Goal: Find specific page/section: Find specific page/section

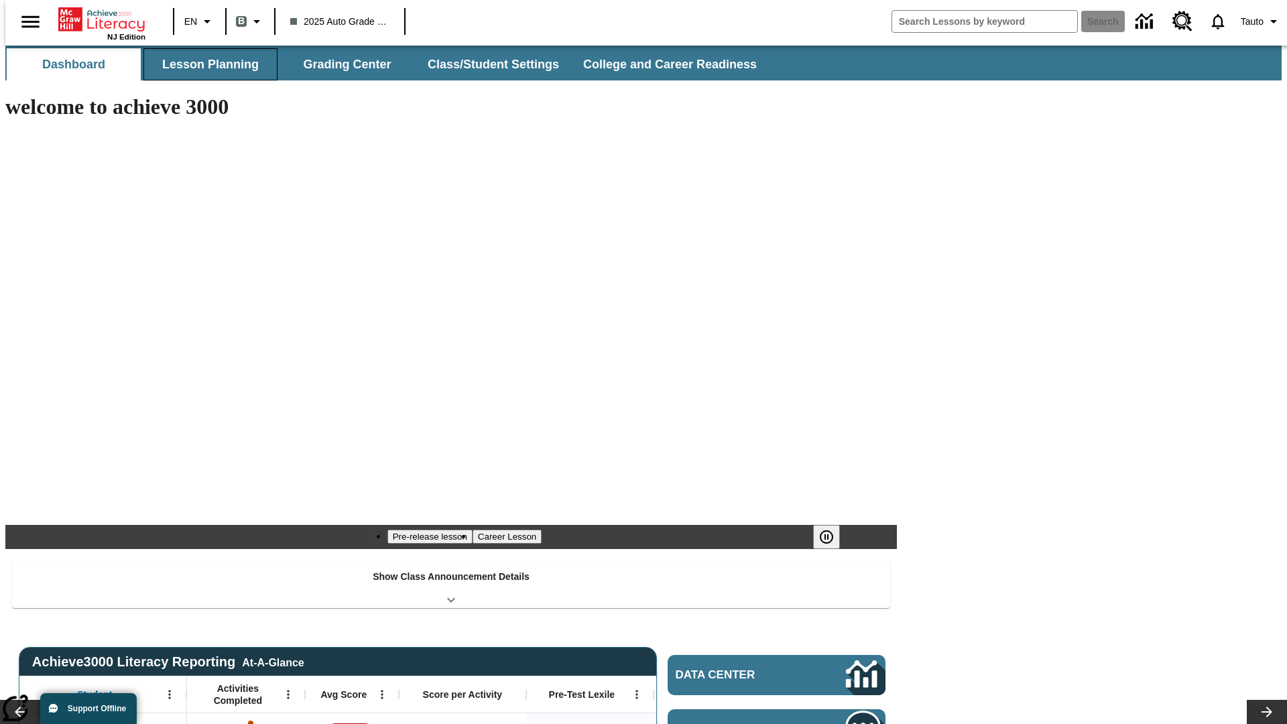
click at [205, 64] on button "Lesson Planning" at bounding box center [210, 64] width 134 height 32
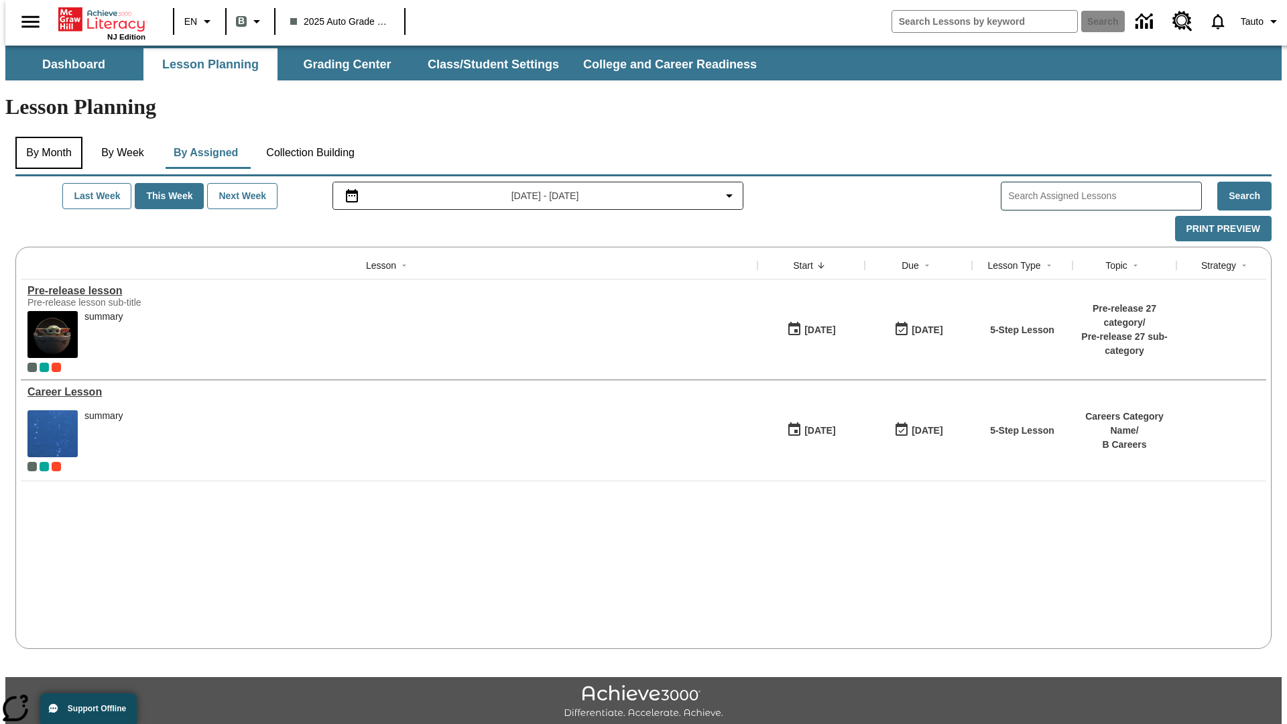
click at [45, 137] on button "By Month" at bounding box center [48, 153] width 67 height 32
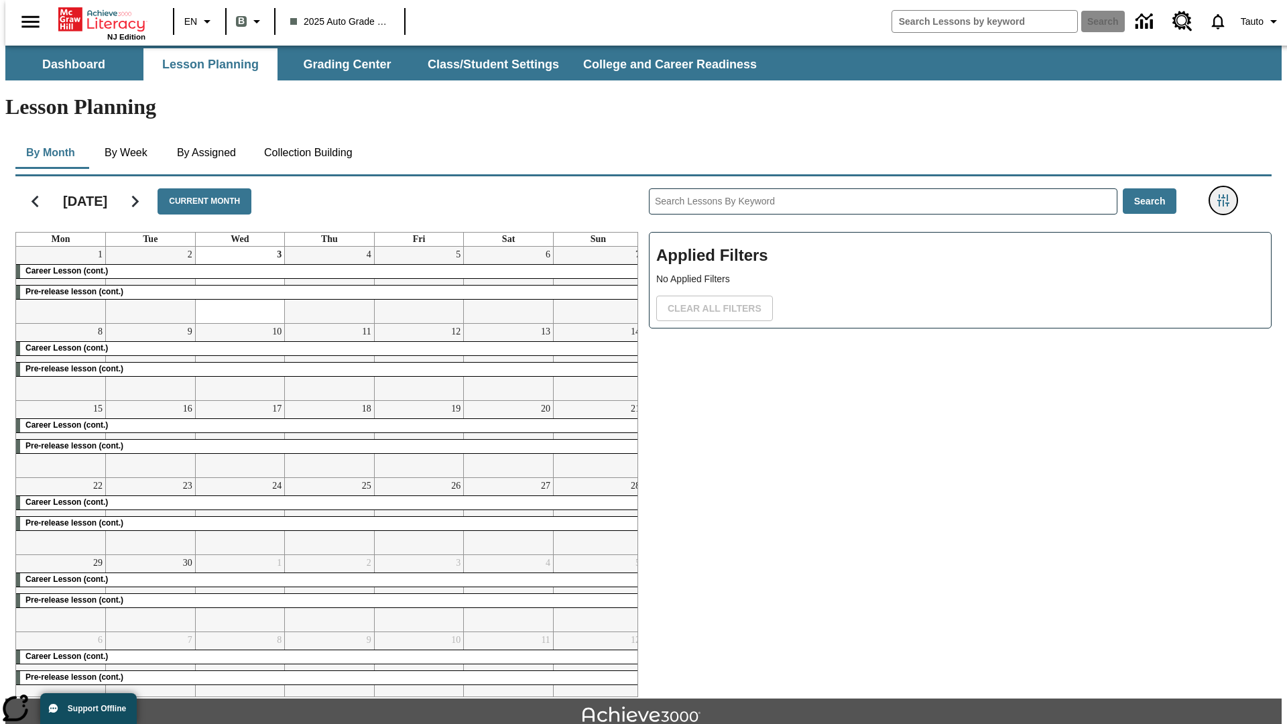
click at [1227, 194] on icon "Filters Side menu" at bounding box center [1223, 200] width 12 height 12
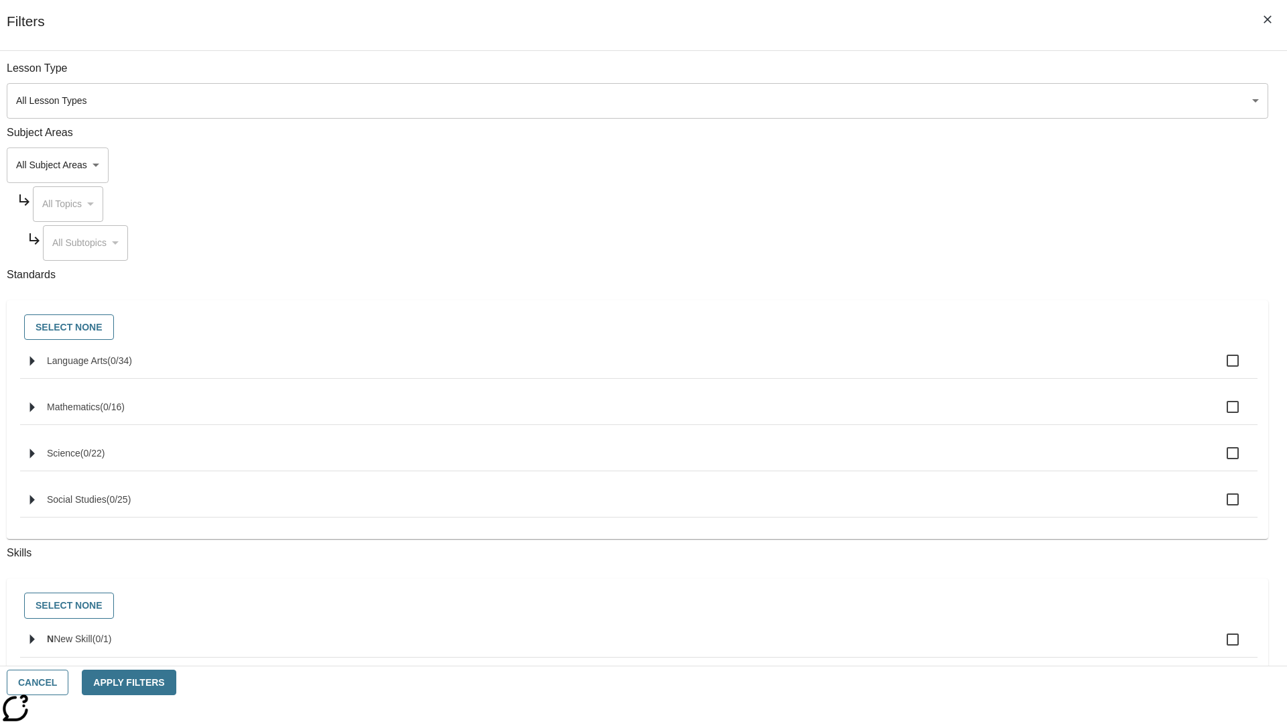
click at [965, 476] on body "Skip to main content NJ Edition EN B 2025 Auto Grade 1 B Search 0 Tauto Dashboa…" at bounding box center [643, 415] width 1276 height 739
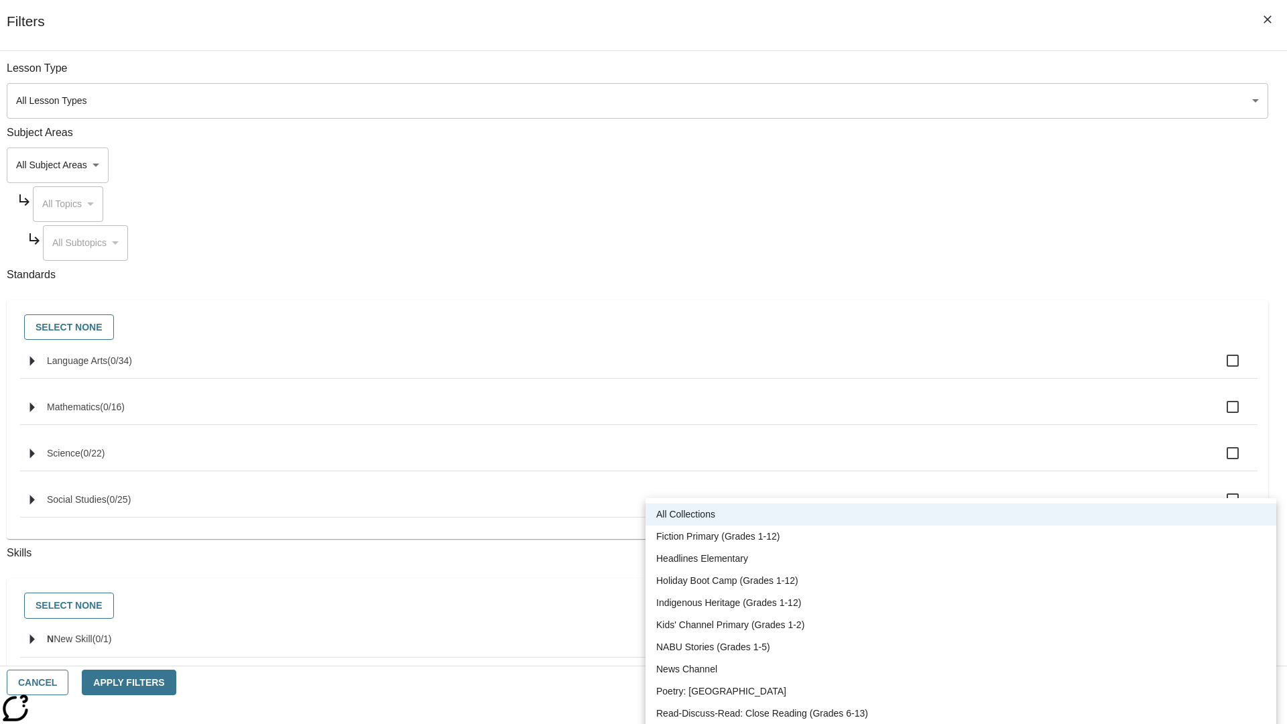
scroll to position [558, 0]
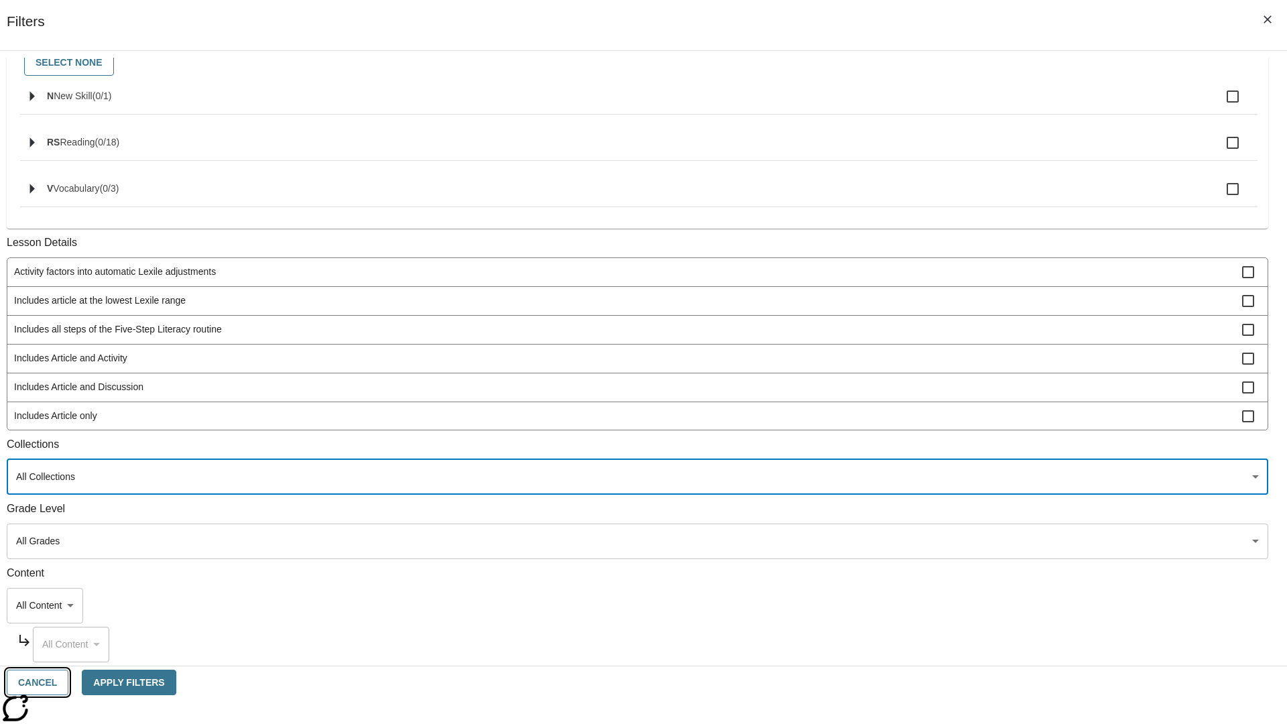
click at [68, 682] on button "Cancel" at bounding box center [38, 682] width 62 height 26
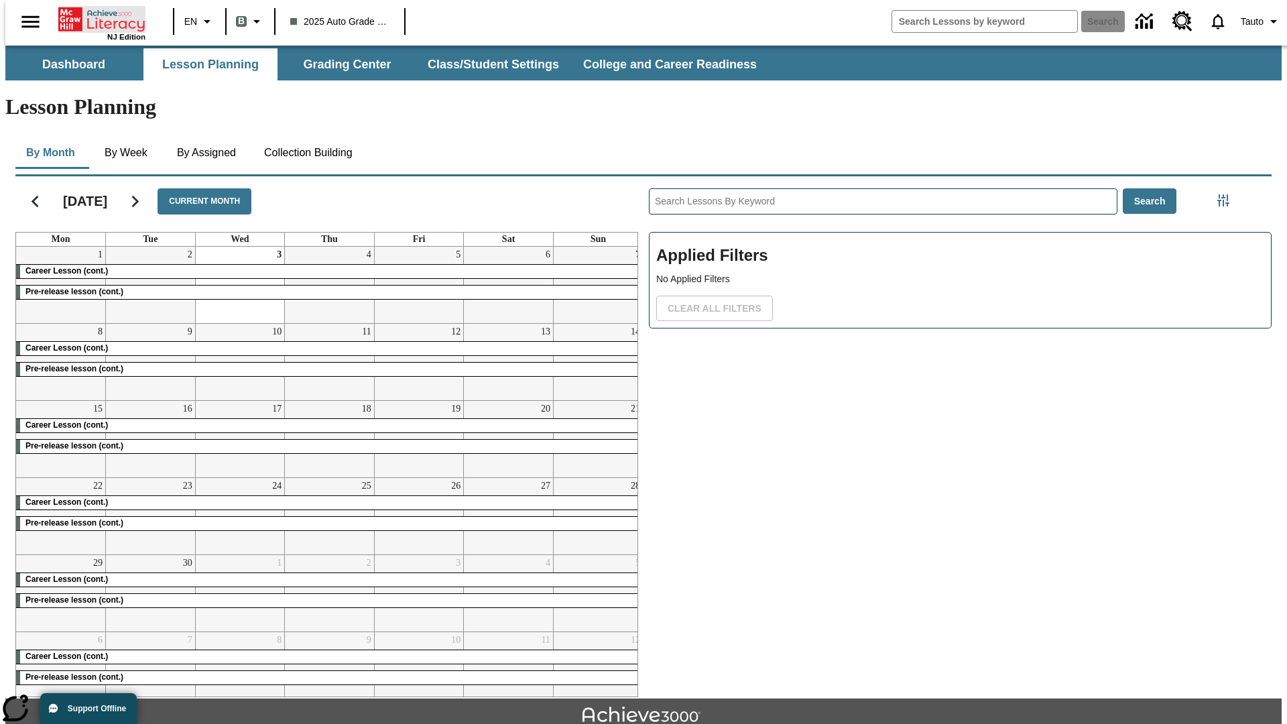
click at [96, 18] on icon "Home" at bounding box center [102, 19] width 89 height 27
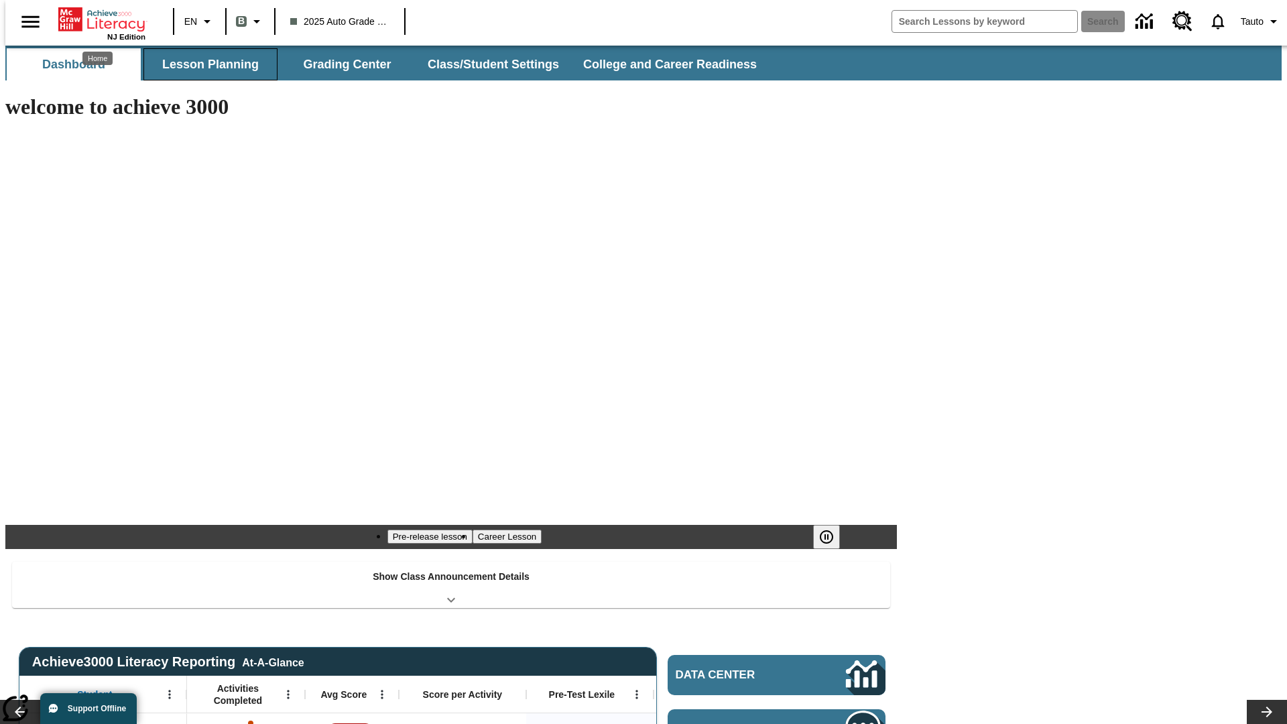
click at [205, 64] on button "Lesson Planning" at bounding box center [210, 64] width 134 height 32
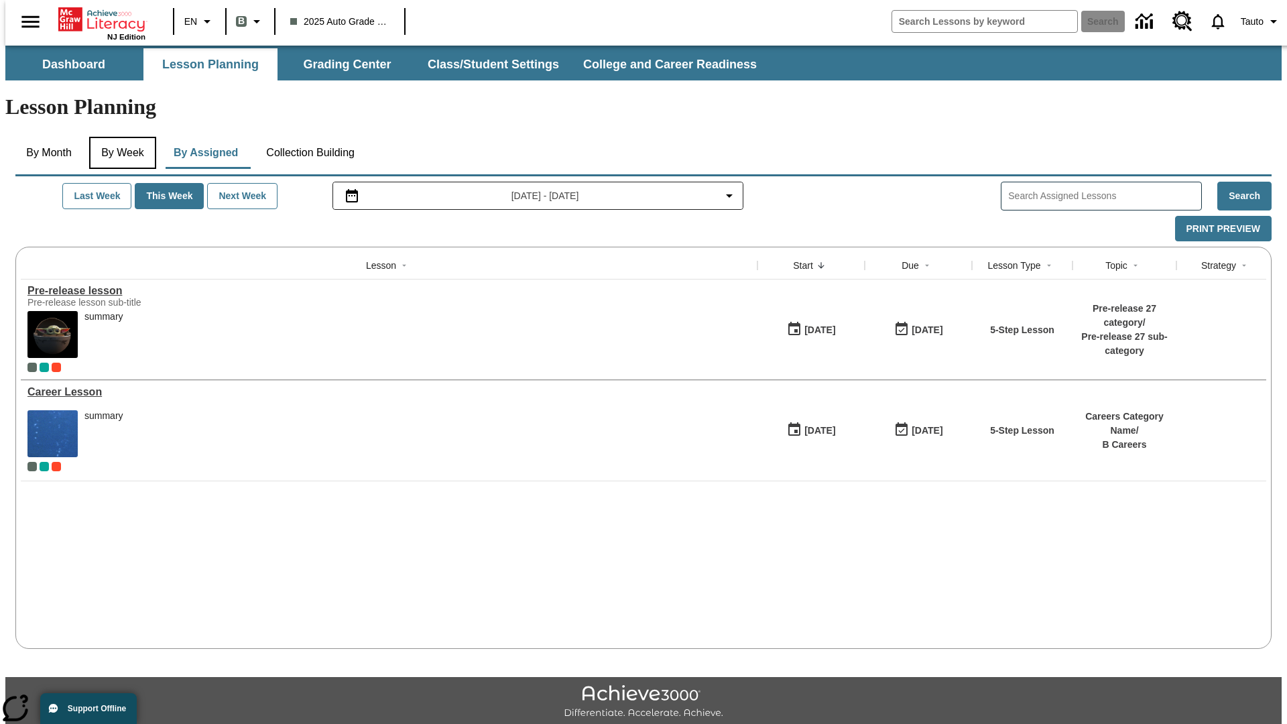
click at [120, 137] on button "By Week" at bounding box center [122, 153] width 67 height 32
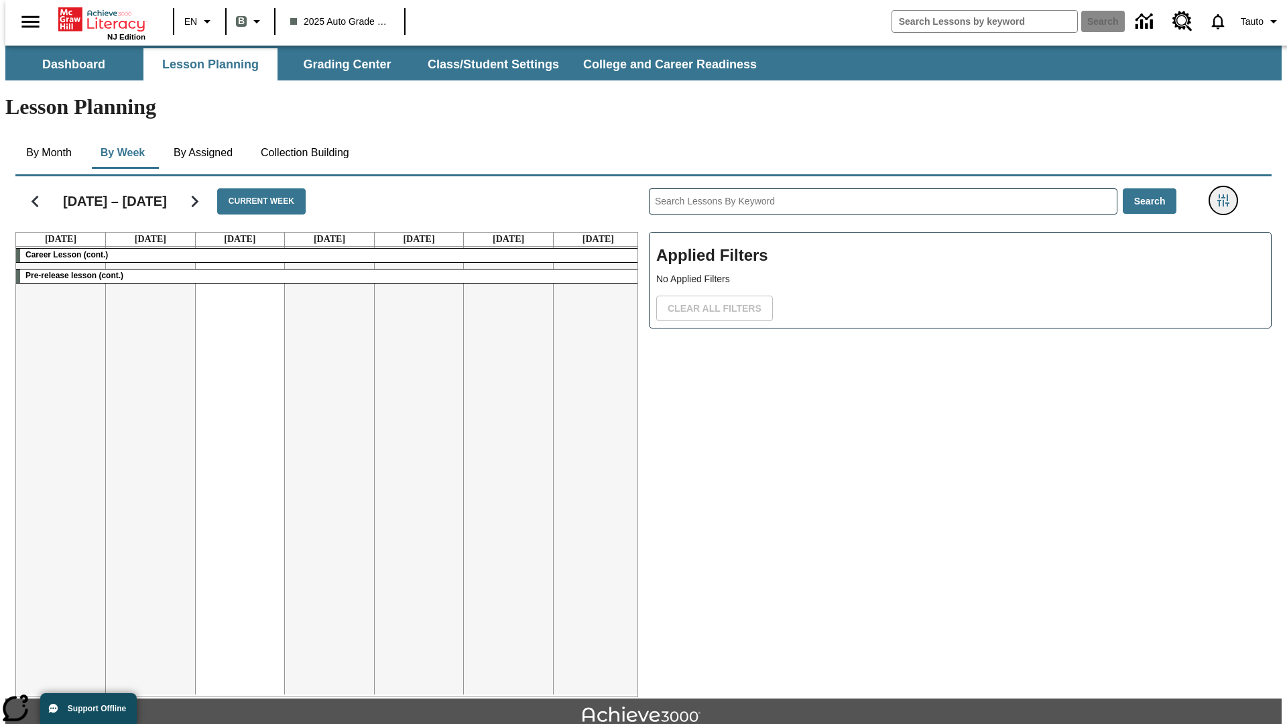
click at [1227, 194] on icon "Filters Side menu" at bounding box center [1223, 200] width 12 height 12
